Goal: Task Accomplishment & Management: Use online tool/utility

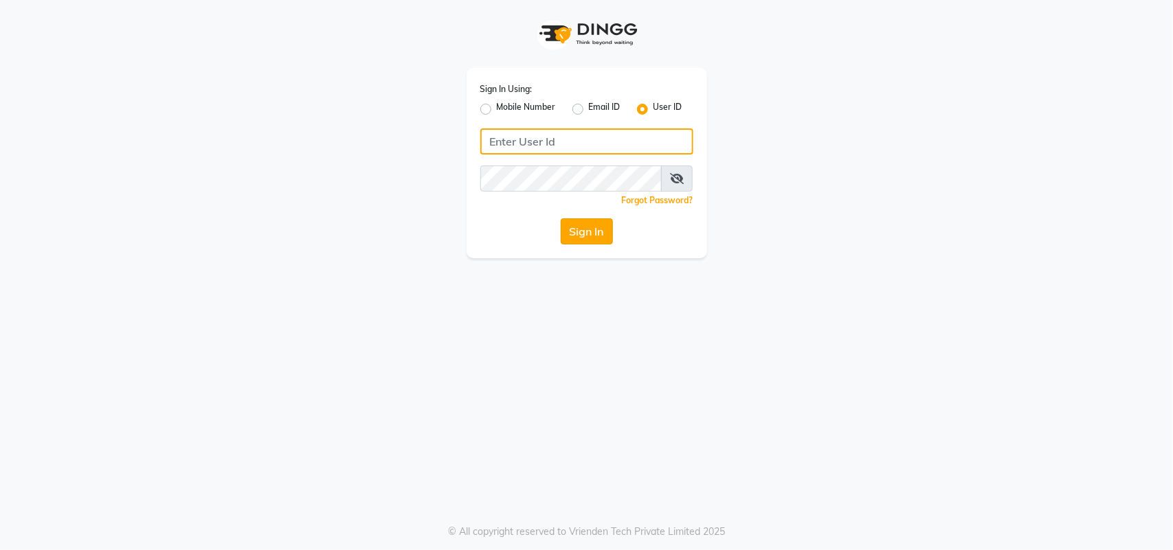
type input "bellavida"
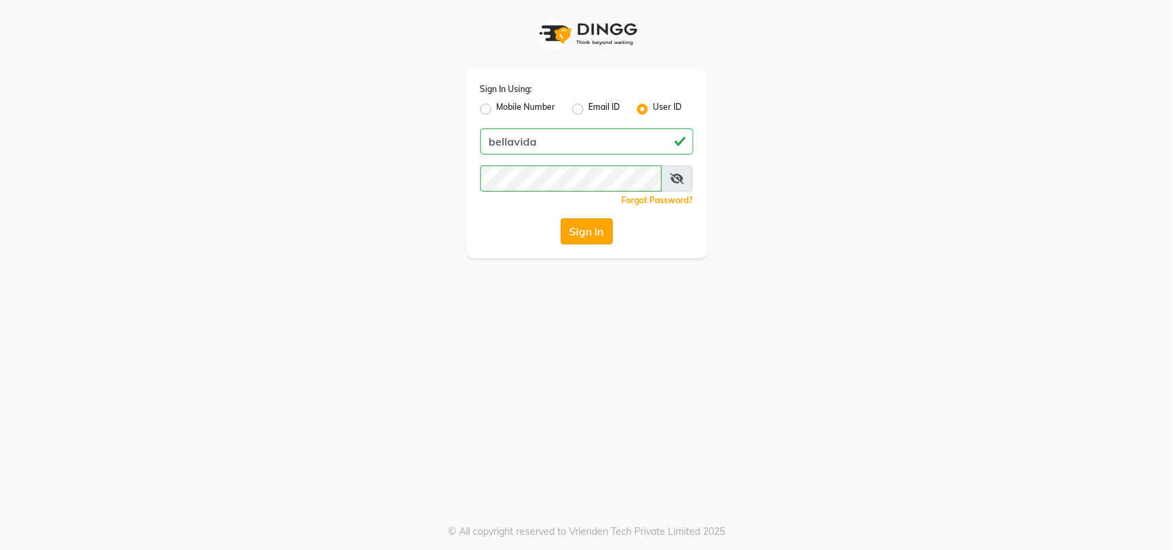
click at [588, 237] on button "Sign In" at bounding box center [586, 231] width 52 height 26
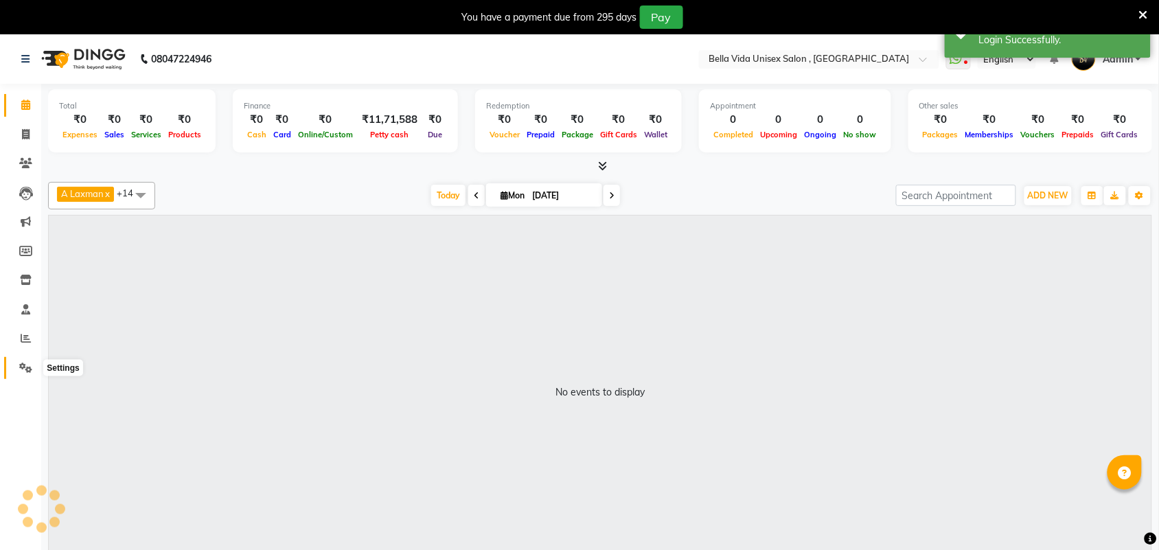
select select "en"
click at [32, 337] on span at bounding box center [26, 339] width 24 height 16
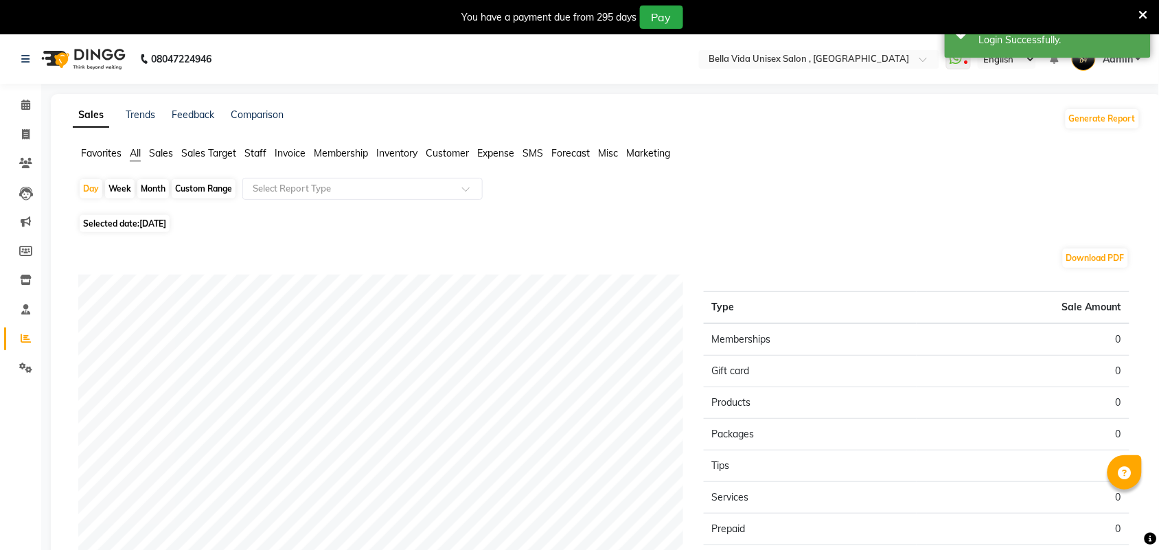
click at [251, 152] on span "Staff" at bounding box center [256, 153] width 22 height 12
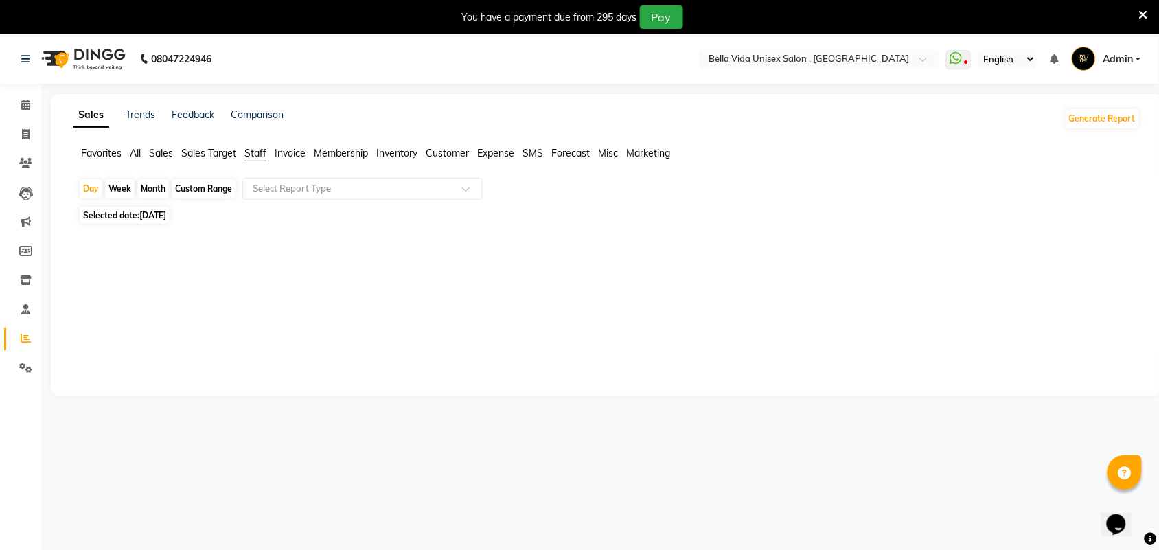
click at [148, 189] on div "Month" at bounding box center [153, 188] width 32 height 19
select select "9"
select select "2025"
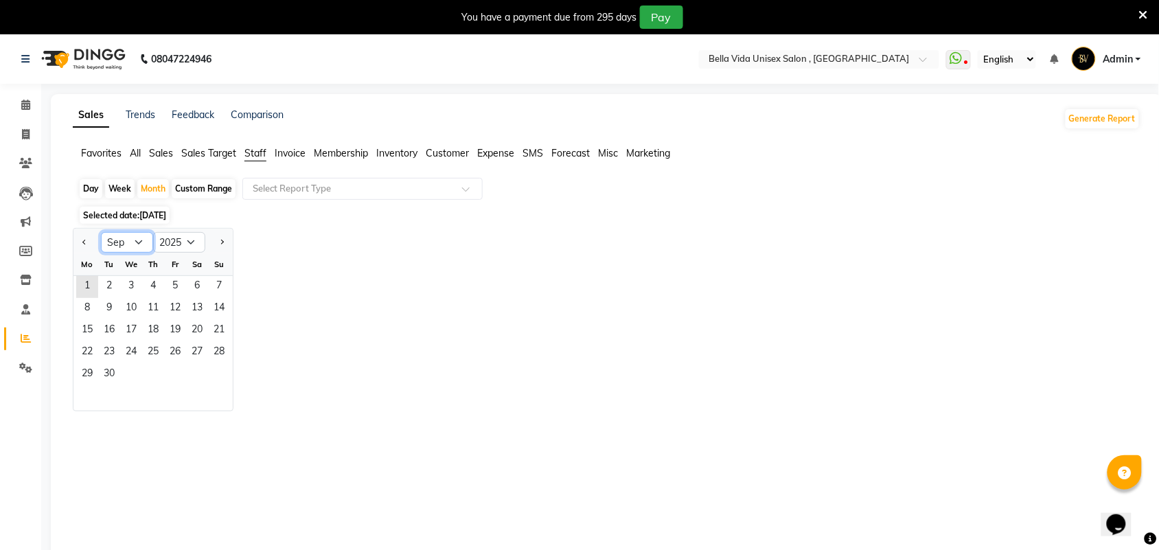
click at [142, 239] on select "Jan Feb Mar Apr May Jun [DATE] Aug Sep Oct Nov Dec" at bounding box center [127, 242] width 52 height 21
select select "8"
click at [101, 233] on select "Jan Feb Mar Apr May Jun [DATE] Aug Sep Oct Nov Dec" at bounding box center [127, 242] width 52 height 21
click at [173, 282] on span "1" at bounding box center [175, 287] width 22 height 22
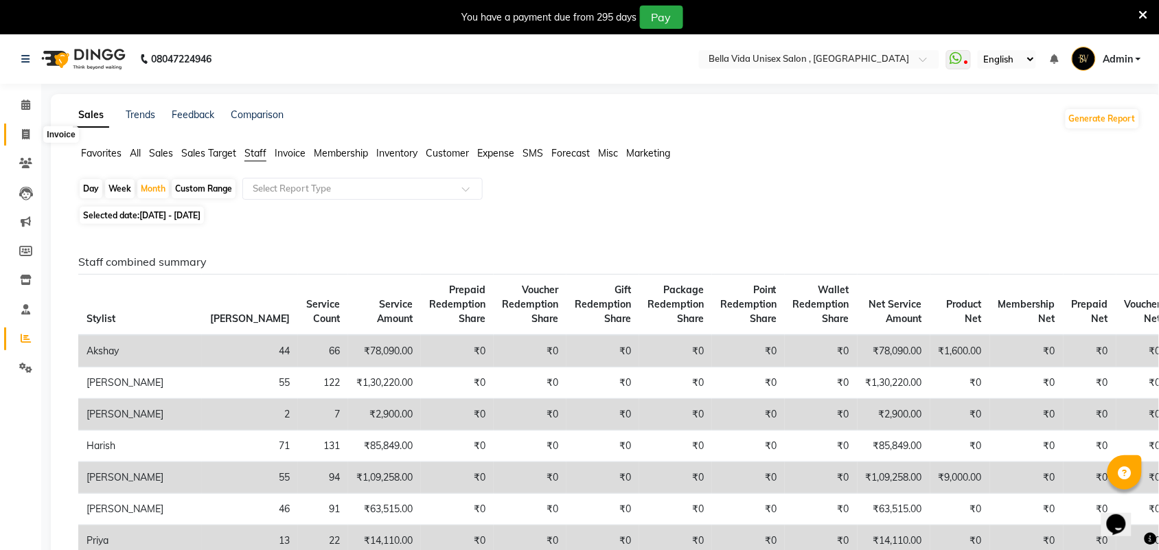
click at [25, 134] on icon at bounding box center [26, 134] width 8 height 10
select select "service"
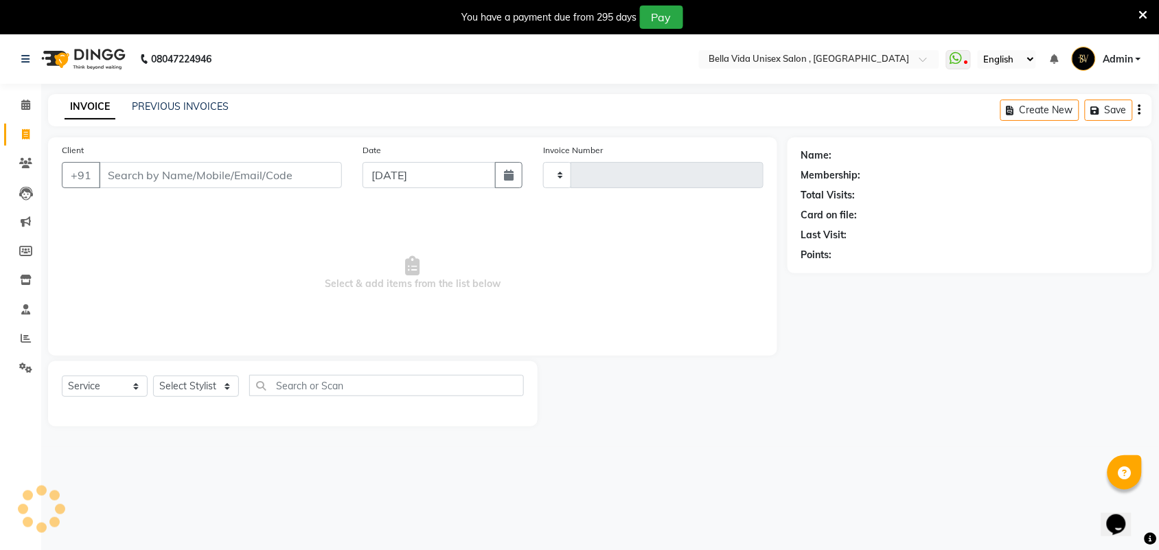
type input "0881"
select select "5207"
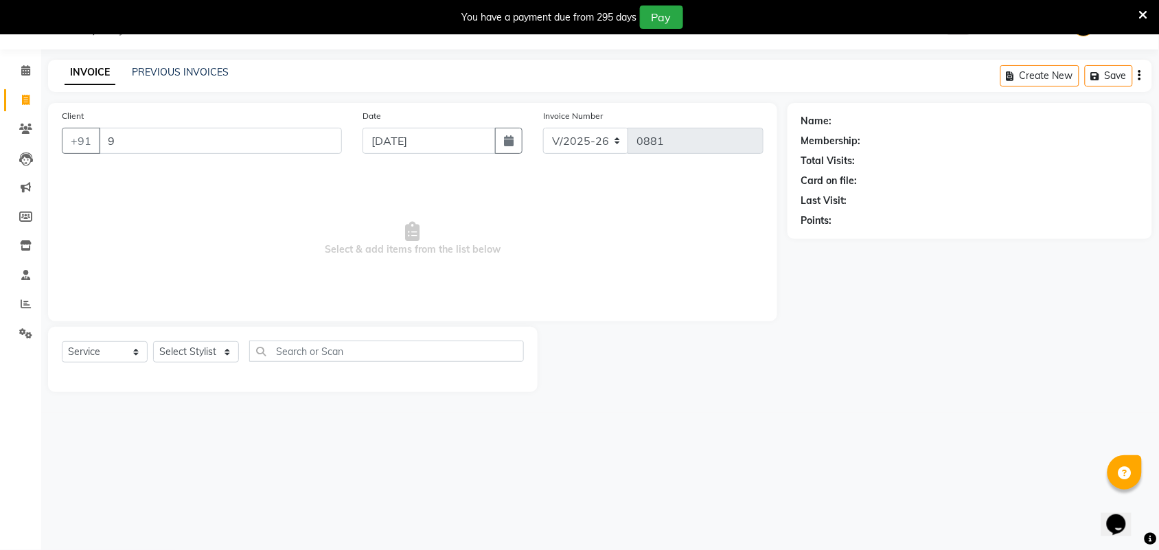
type input "91"
